Goal: Information Seeking & Learning: Learn about a topic

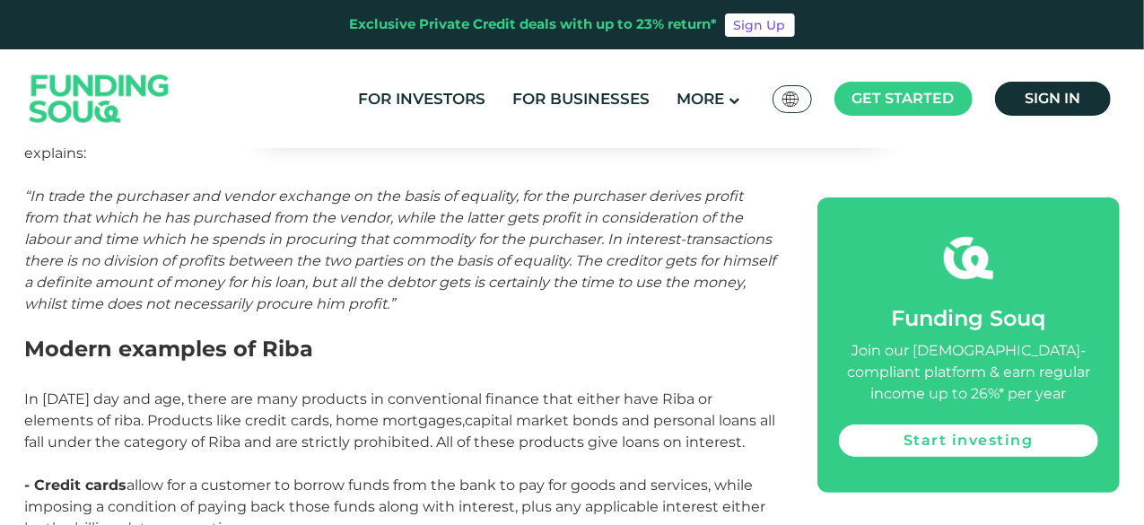
scroll to position [3390, 0]
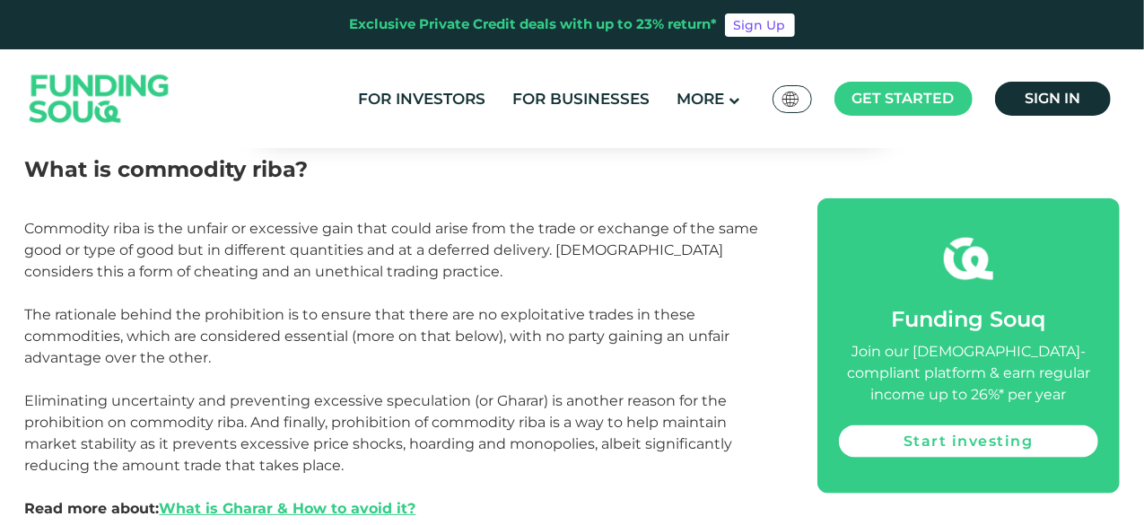
scroll to position [974, 0]
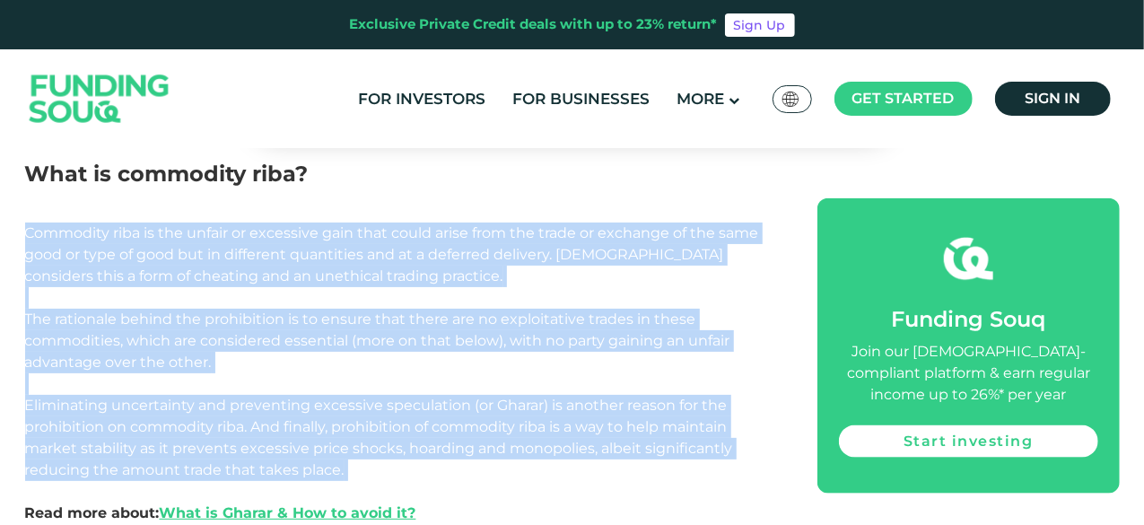
drag, startPoint x: 25, startPoint y: 231, endPoint x: 396, endPoint y: 465, distance: 437.9
copy div "Commodity riba is the unfair or excessive gain that could arise from the trade …"
